Goal: Task Accomplishment & Management: Manage account settings

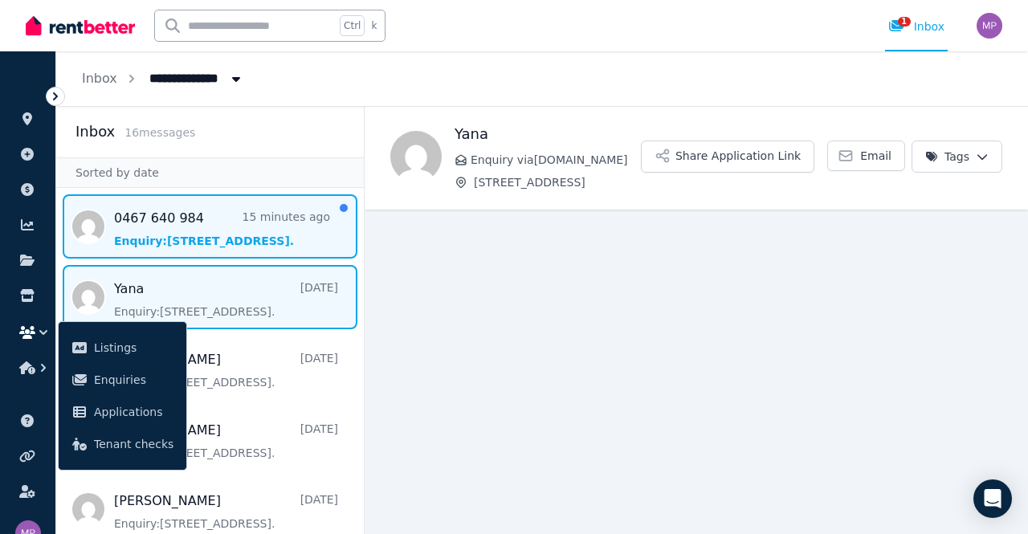
click at [270, 215] on span "Message list" at bounding box center [210, 226] width 308 height 64
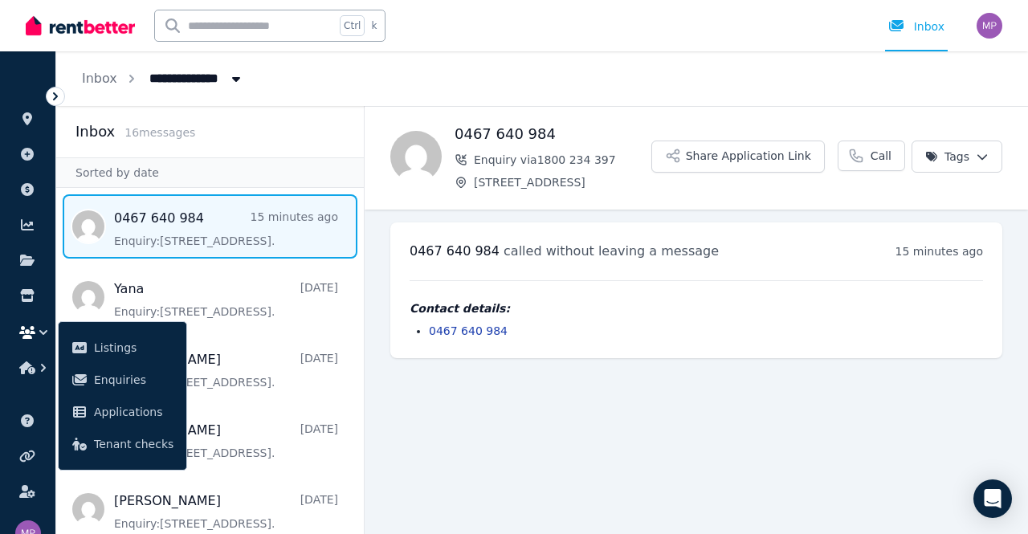
click at [178, 85] on span "All Properties" at bounding box center [202, 77] width 125 height 26
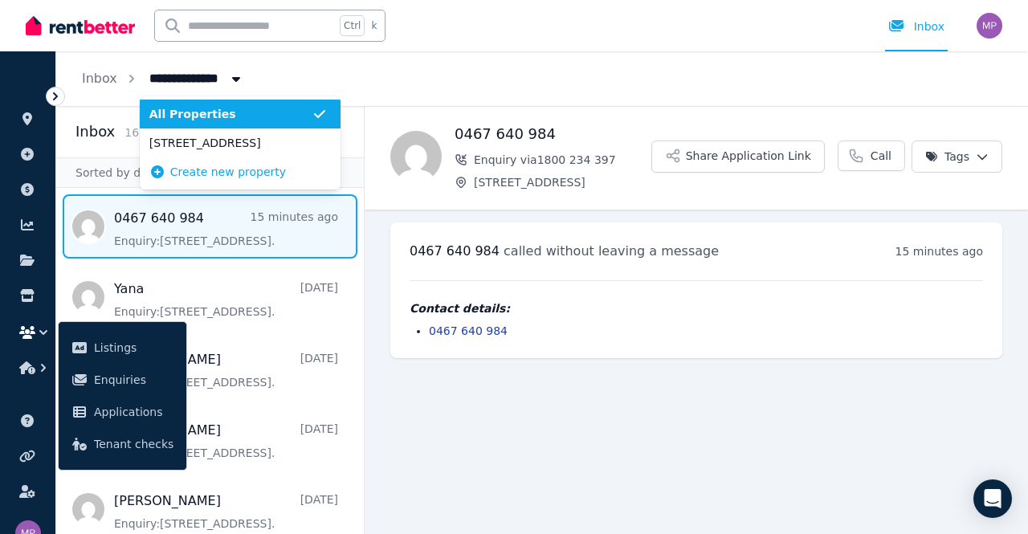
click at [189, 76] on span "All Properties" at bounding box center [202, 77] width 125 height 26
type input "**********"
click at [31, 119] on icon at bounding box center [27, 118] width 10 height 13
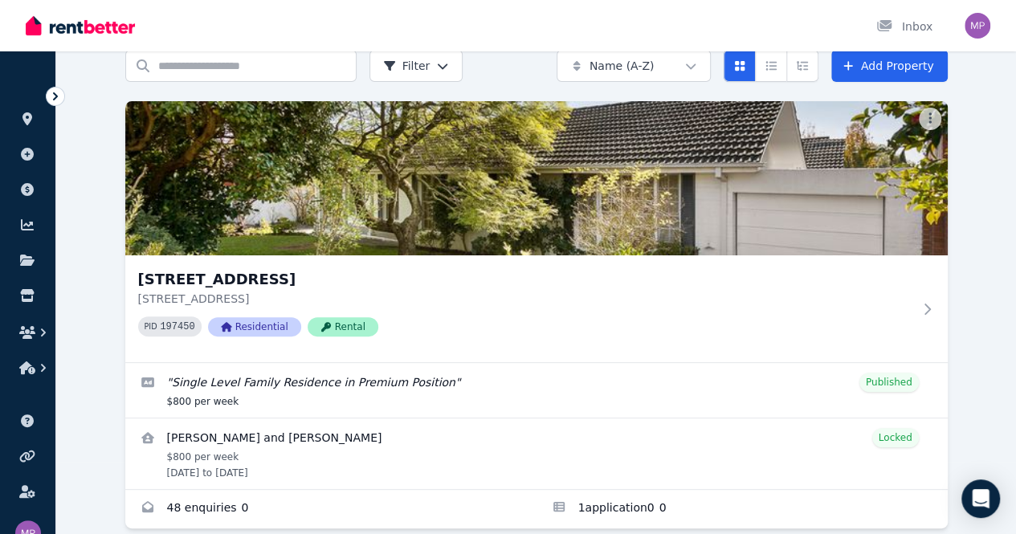
scroll to position [128, 0]
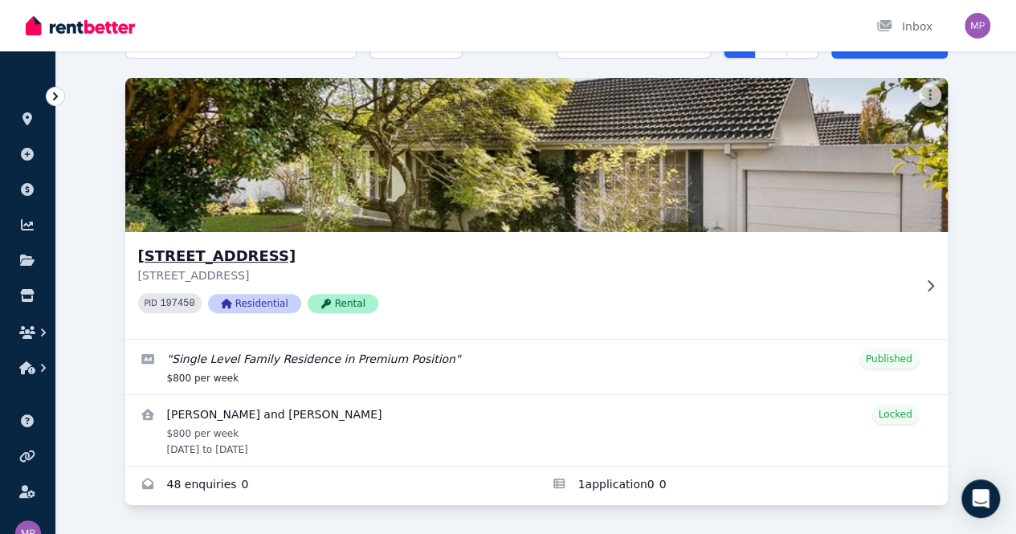
click at [292, 149] on img at bounding box center [536, 155] width 864 height 162
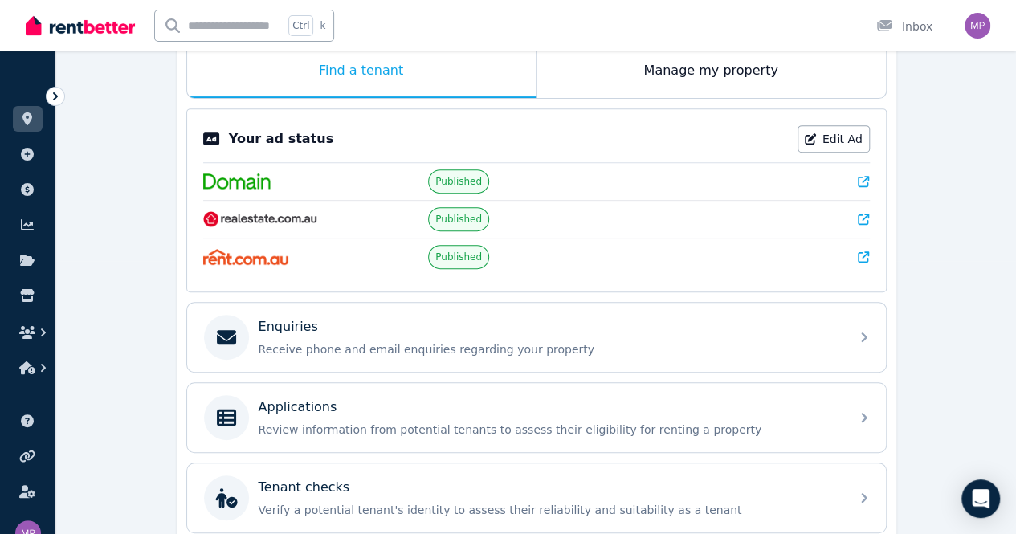
scroll to position [272, 0]
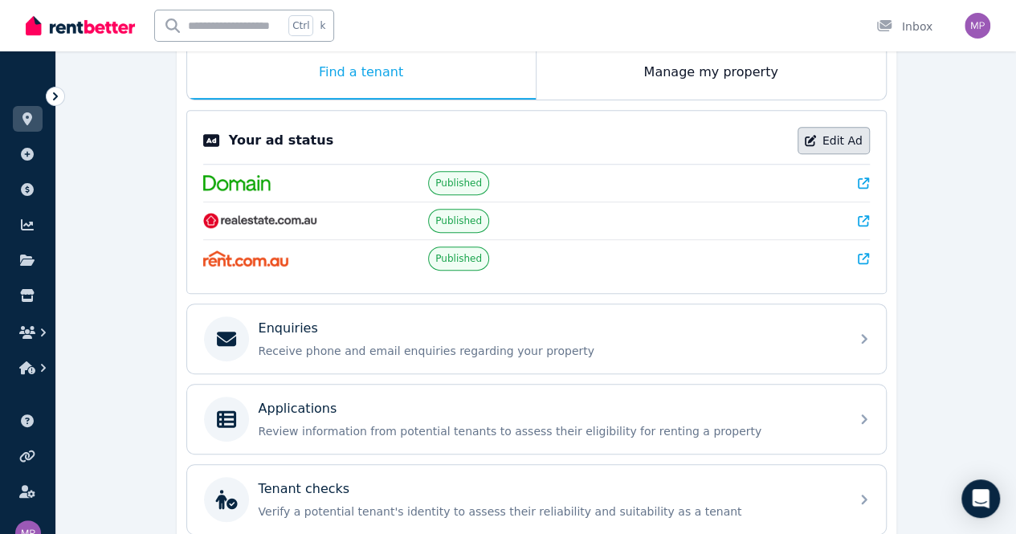
click at [832, 145] on link "Edit Ad" at bounding box center [834, 140] width 72 height 27
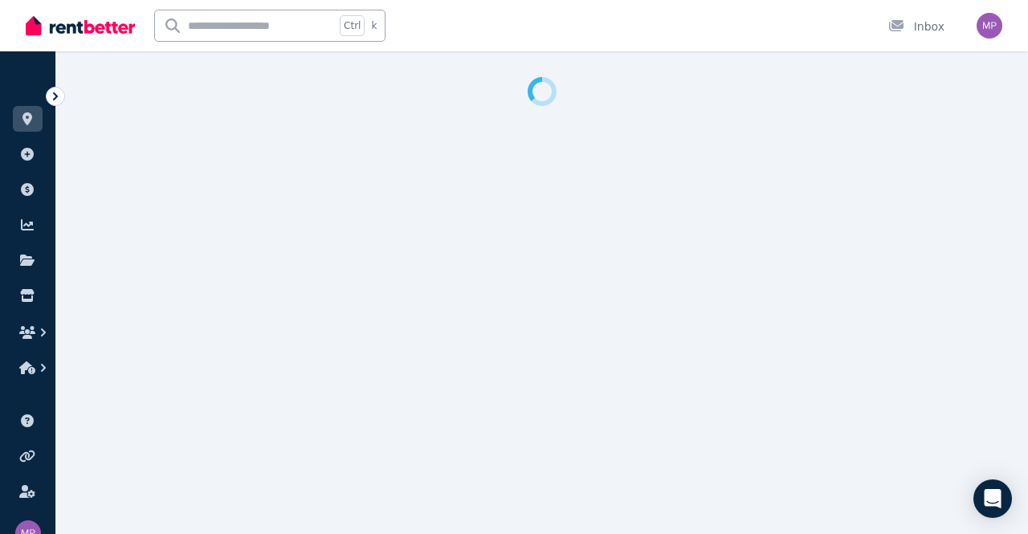
select select "**********"
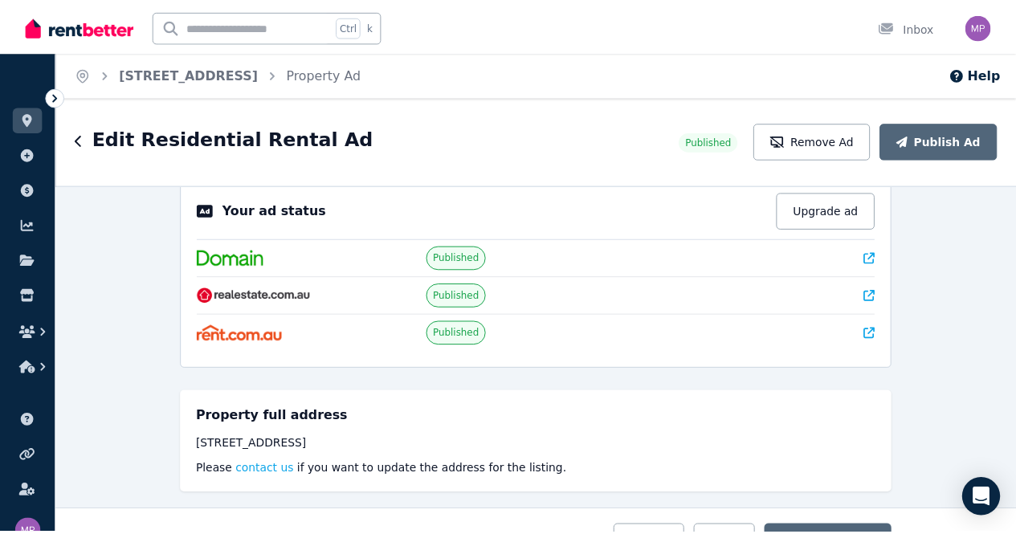
scroll to position [36, 0]
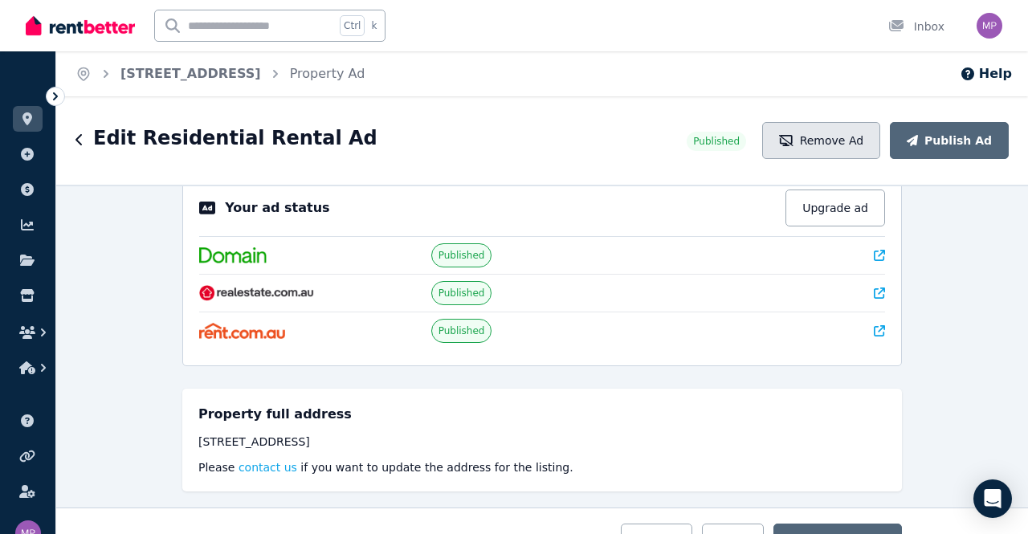
click at [829, 135] on button "Remove Ad" at bounding box center [821, 140] width 118 height 37
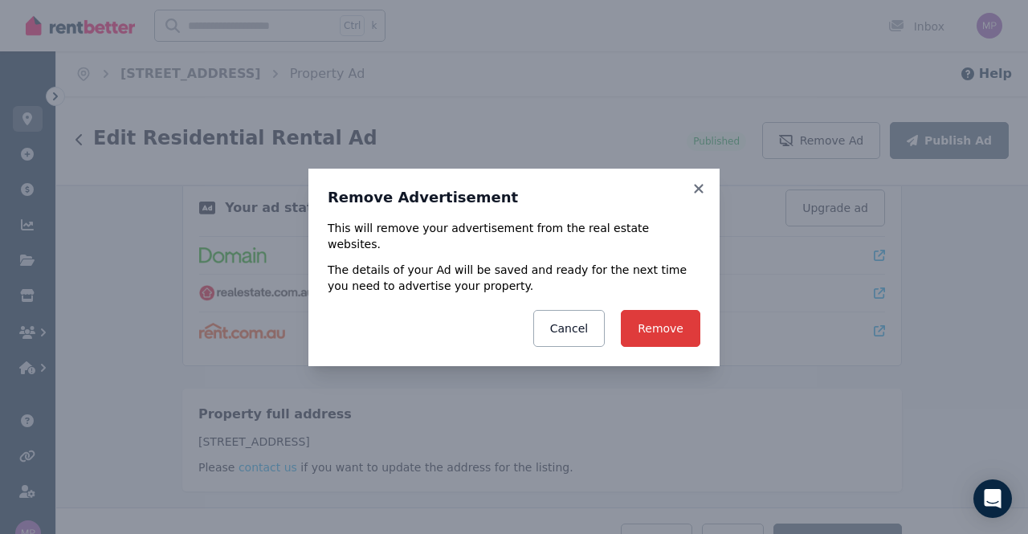
click at [657, 319] on button "Remove" at bounding box center [661, 328] width 80 height 37
